Goal: Task Accomplishment & Management: Complete application form

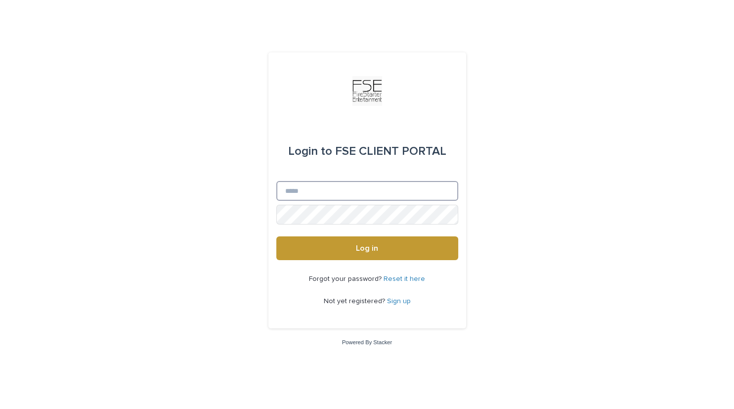
click at [322, 199] on input "Email" at bounding box center [367, 191] width 182 height 20
type input "**********"
click at [276, 236] on button "Log in" at bounding box center [367, 248] width 182 height 24
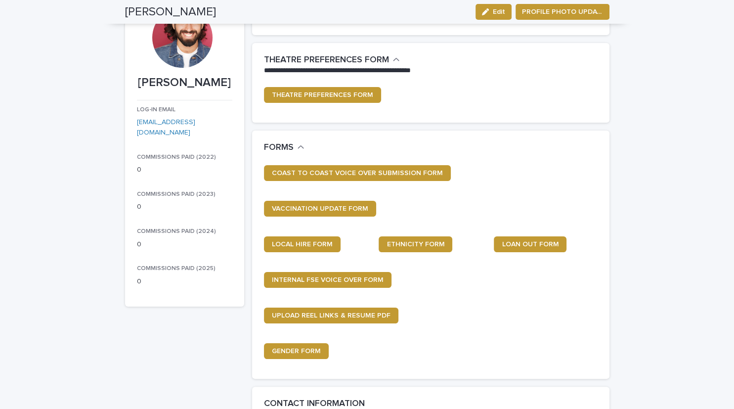
scroll to position [83, 0]
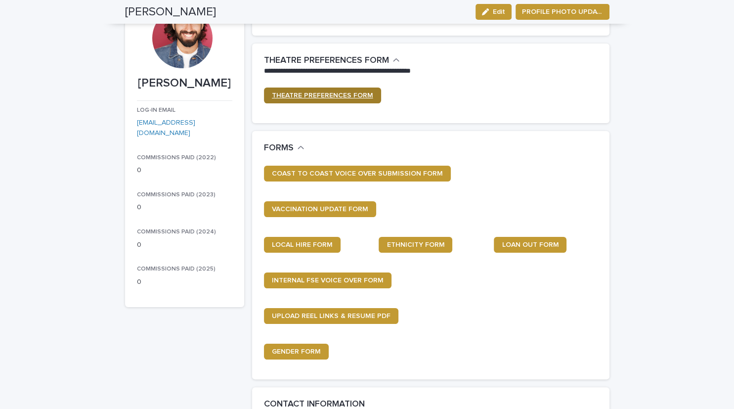
click at [352, 98] on span "THEATRE PREFERENCES FORM" at bounding box center [322, 95] width 101 height 7
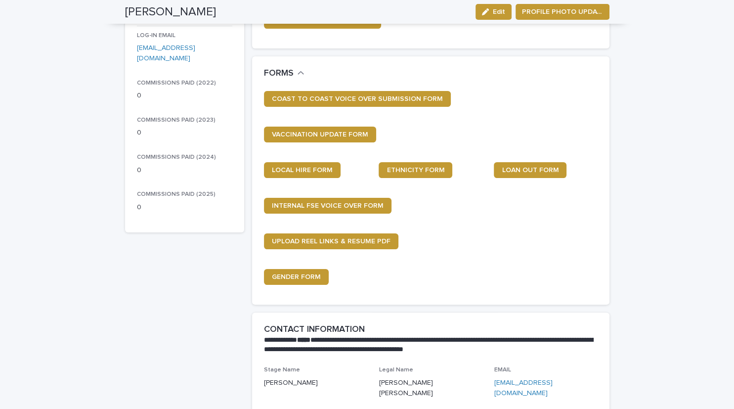
scroll to position [157, 0]
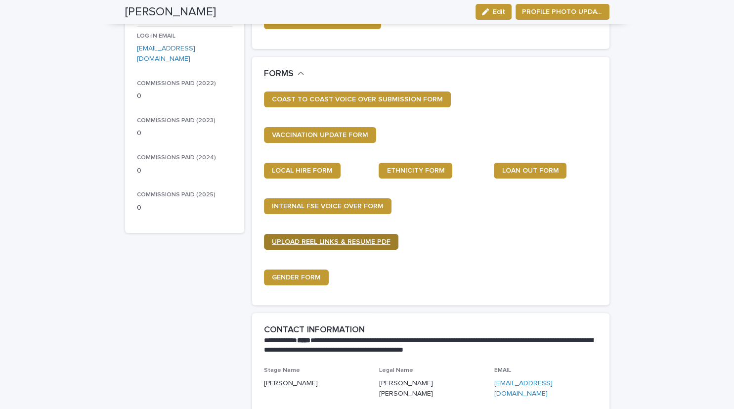
click at [314, 235] on link "UPLOAD REEL LINKS & RESUME PDF" at bounding box center [331, 242] width 134 height 16
